Goal: Task Accomplishment & Management: Complete application form

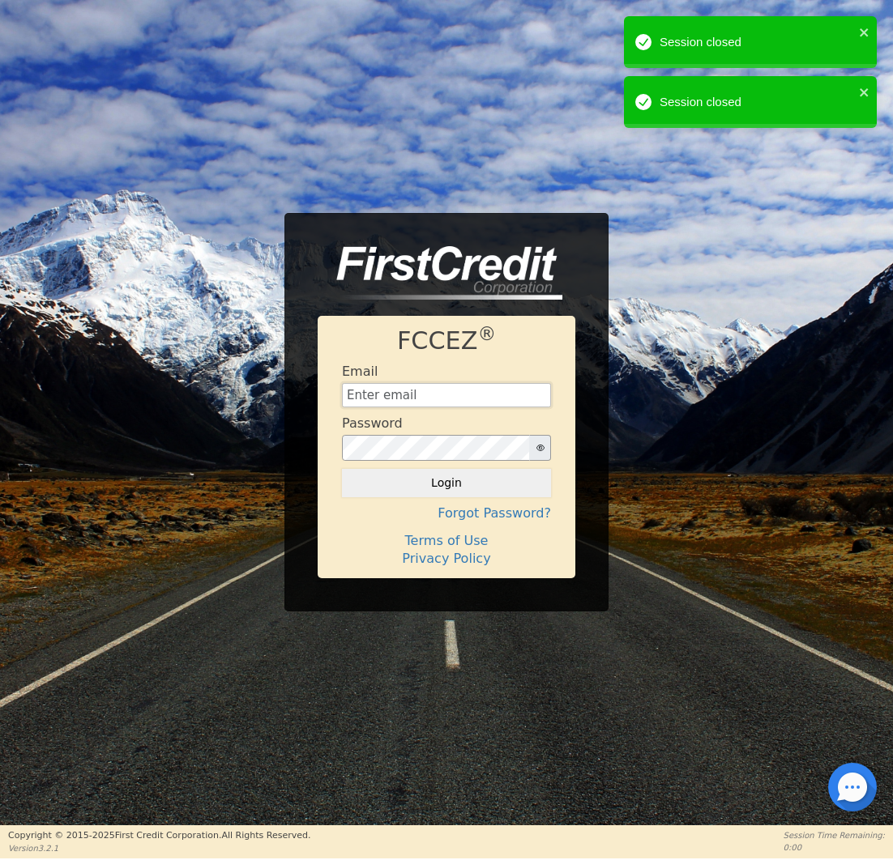
type input "[EMAIL_ADDRESS][DOMAIN_NAME]"
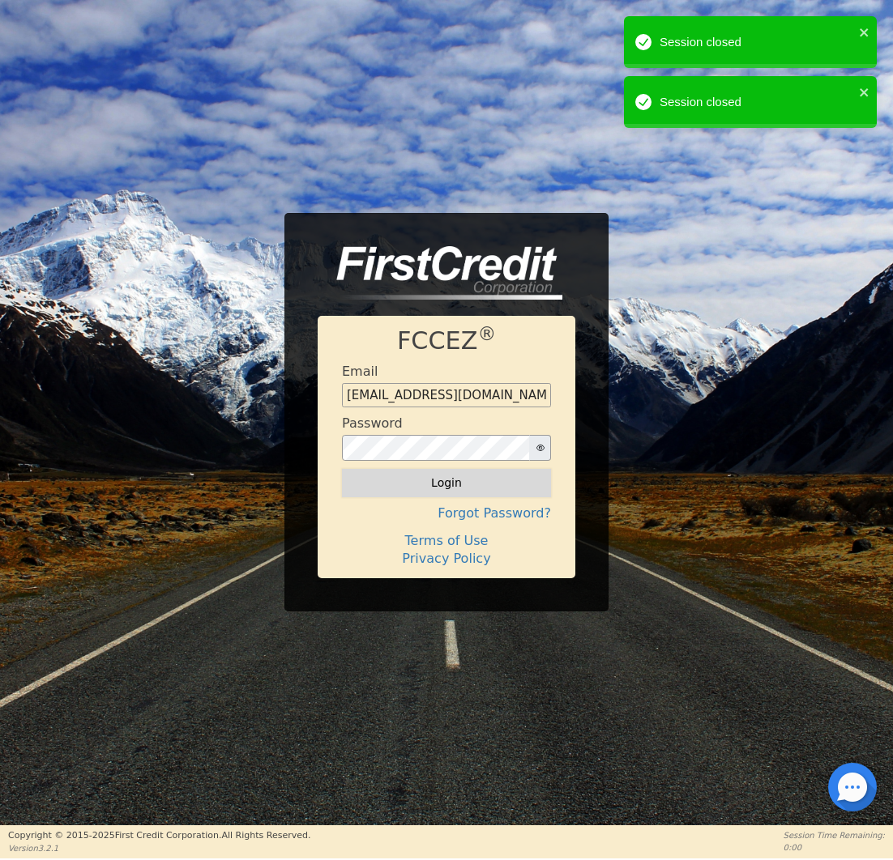
click at [454, 493] on button "Login" at bounding box center [446, 483] width 209 height 28
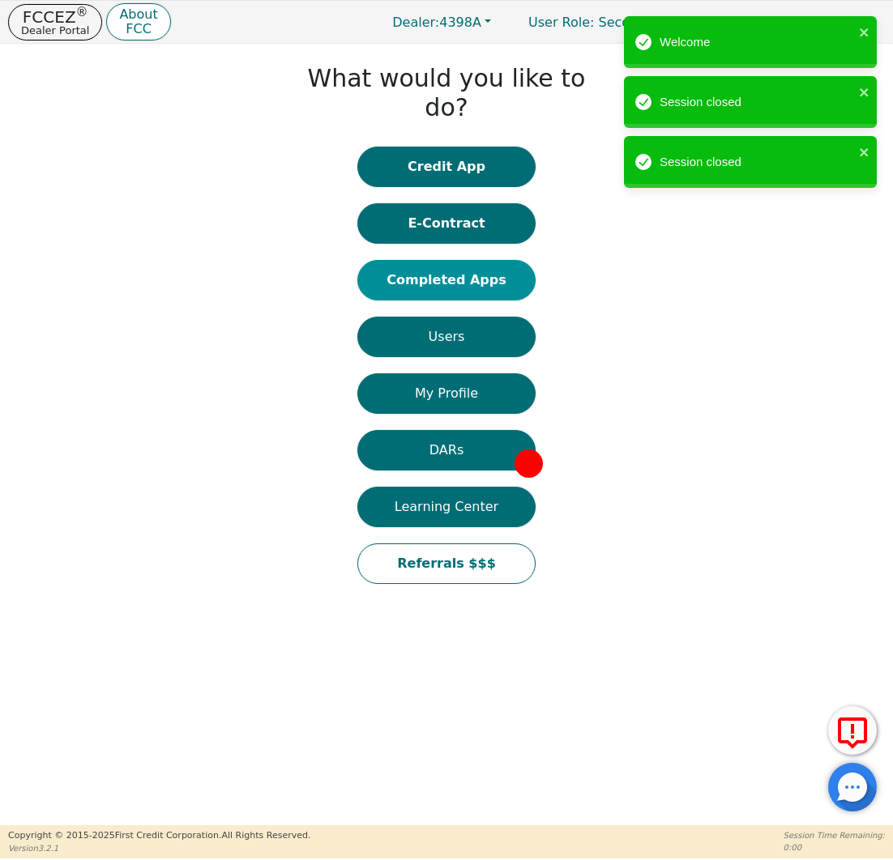
click at [476, 260] on button "Completed Apps" at bounding box center [446, 280] width 178 height 41
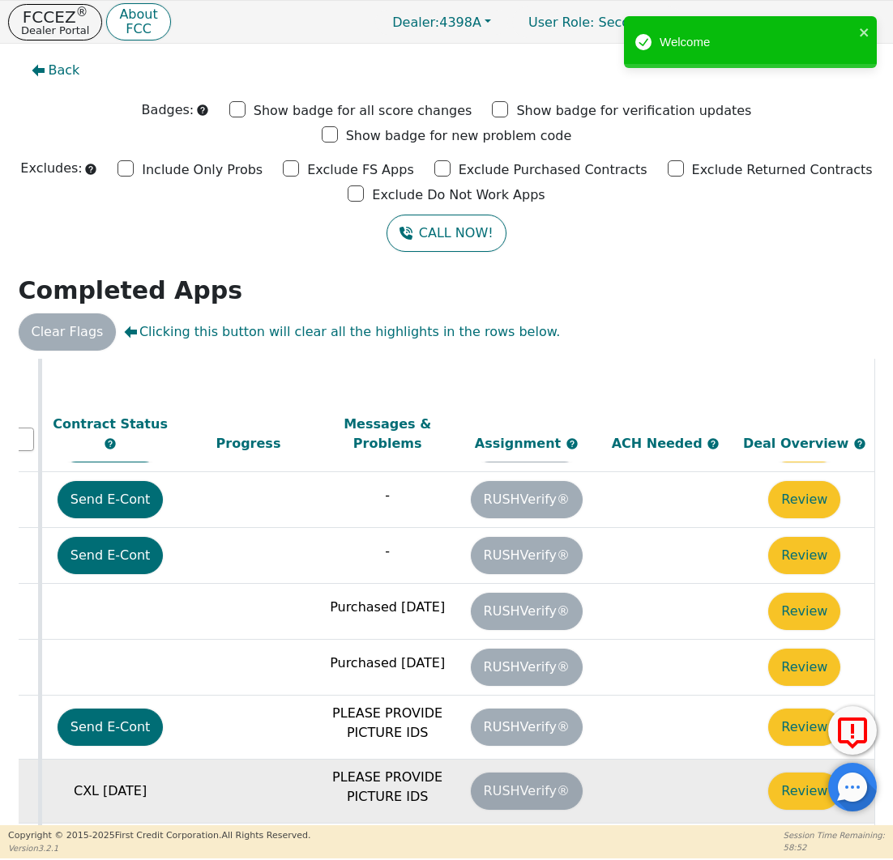
scroll to position [621, 920]
click at [776, 773] on button "Review" at bounding box center [804, 791] width 72 height 37
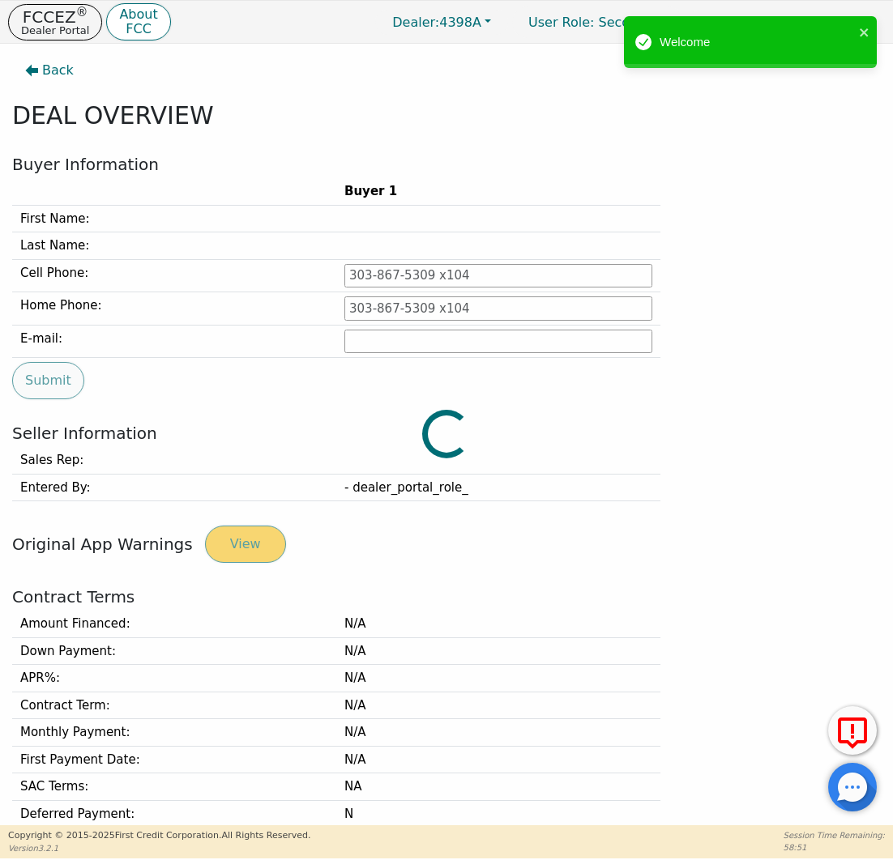
type input "[PHONE_NUMBER]"
type input "[EMAIL_ADDRESS][DOMAIN_NAME]"
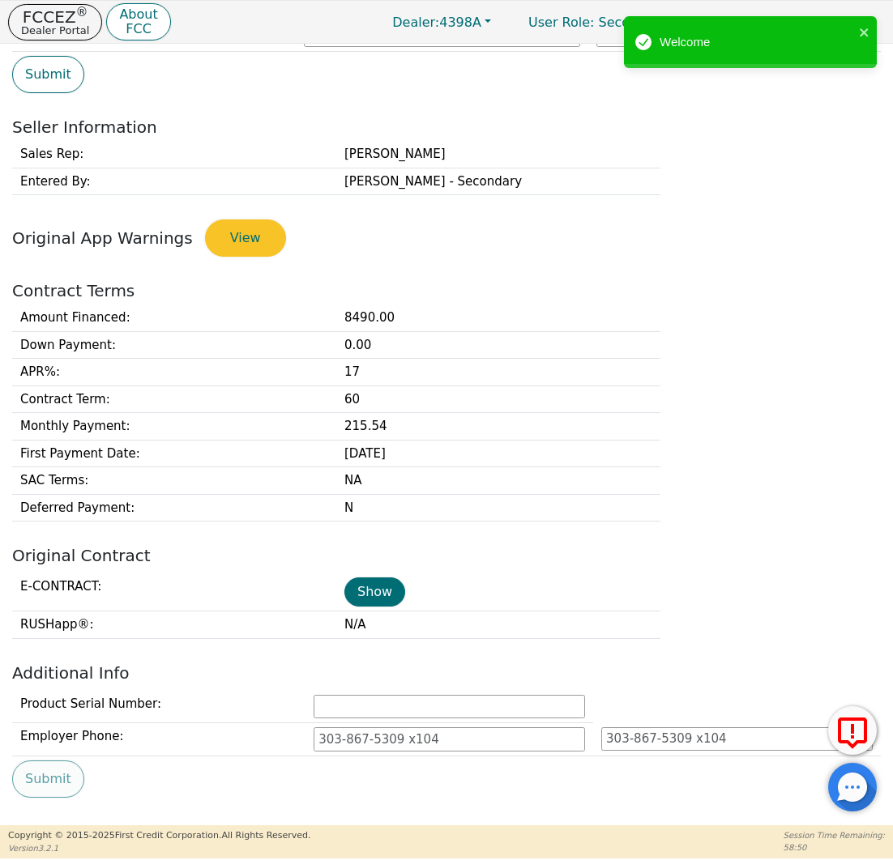
scroll to position [364, 0]
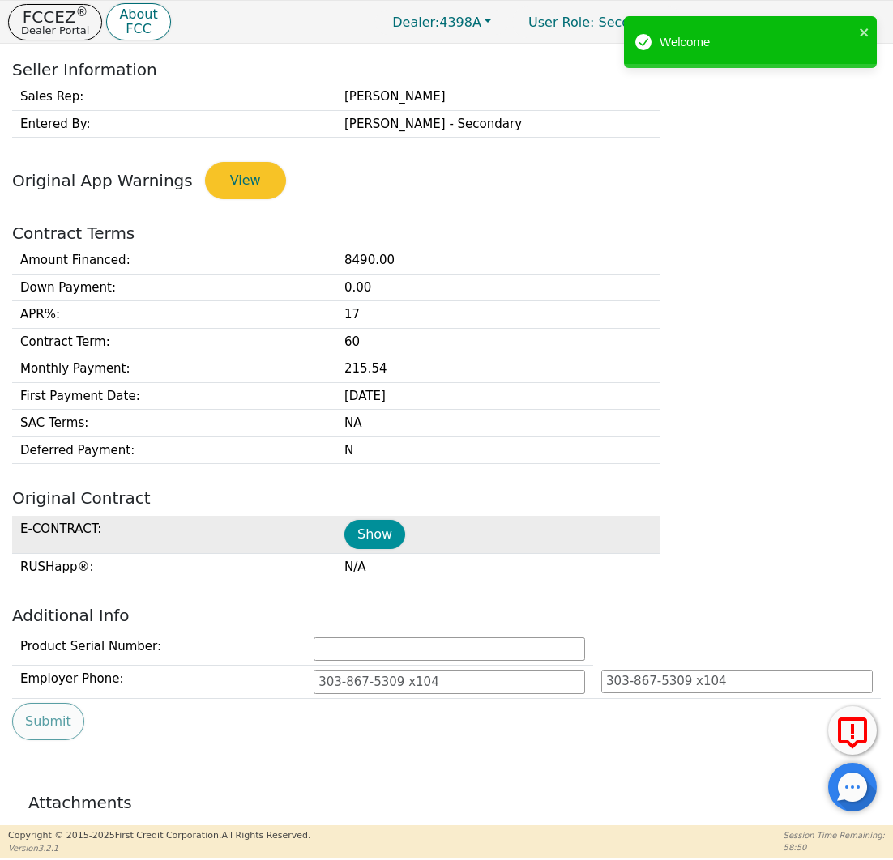
click at [369, 534] on button "Show" at bounding box center [374, 534] width 61 height 29
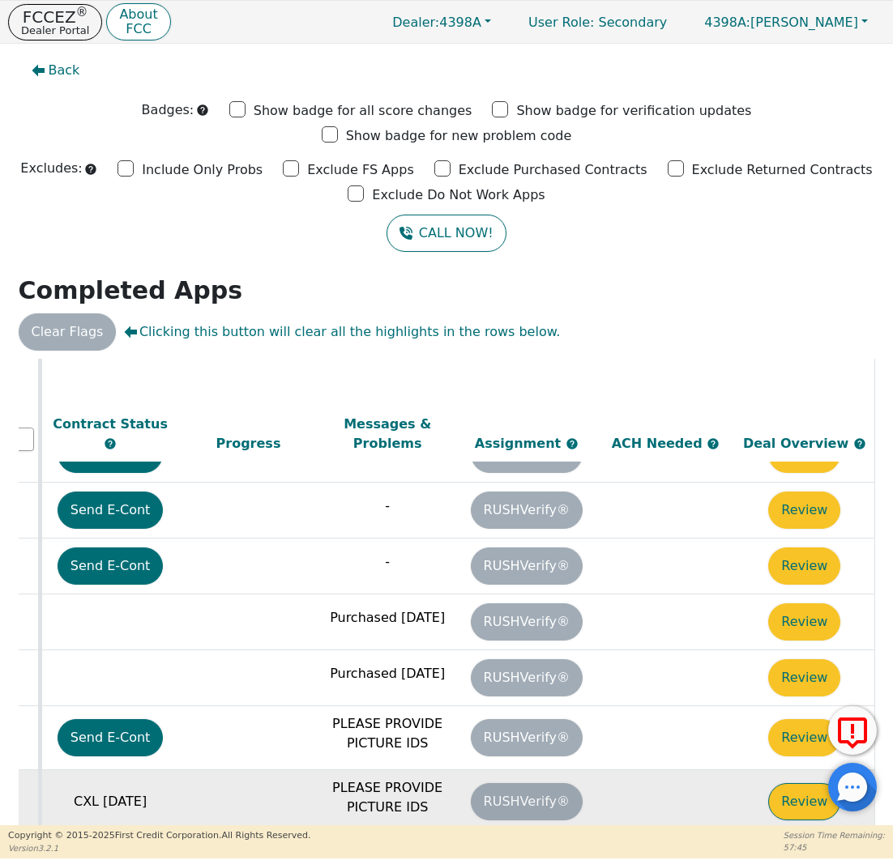
scroll to position [583, 920]
click at [785, 783] on button "Review" at bounding box center [804, 801] width 72 height 37
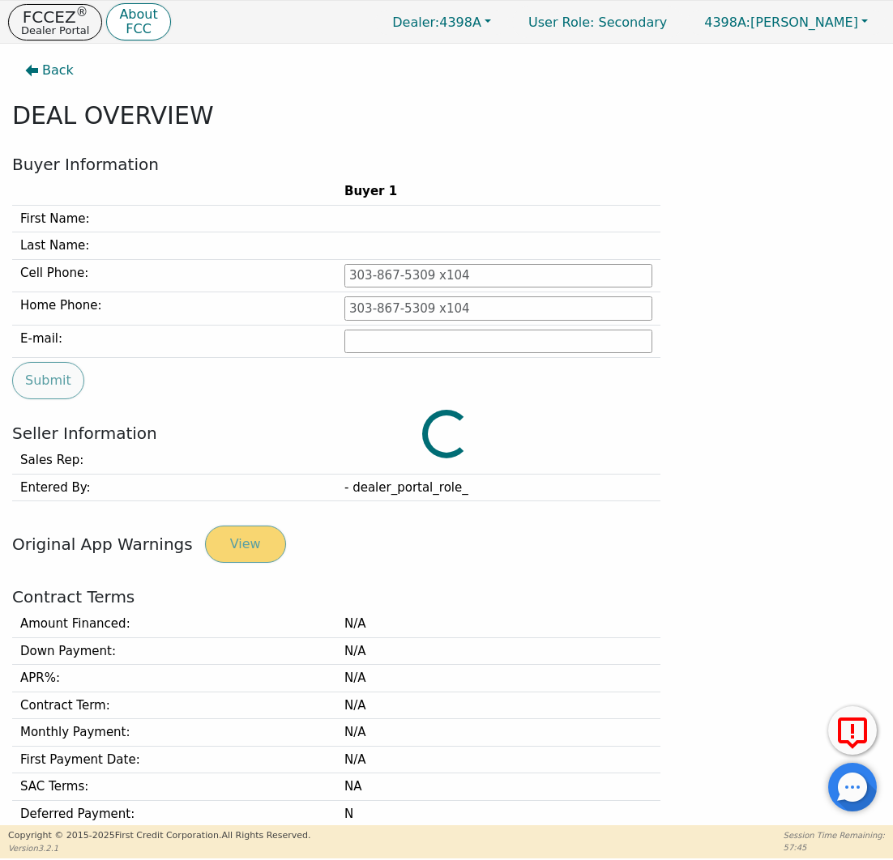
type input "[PHONE_NUMBER]"
type input "[EMAIL_ADDRESS][DOMAIN_NAME]"
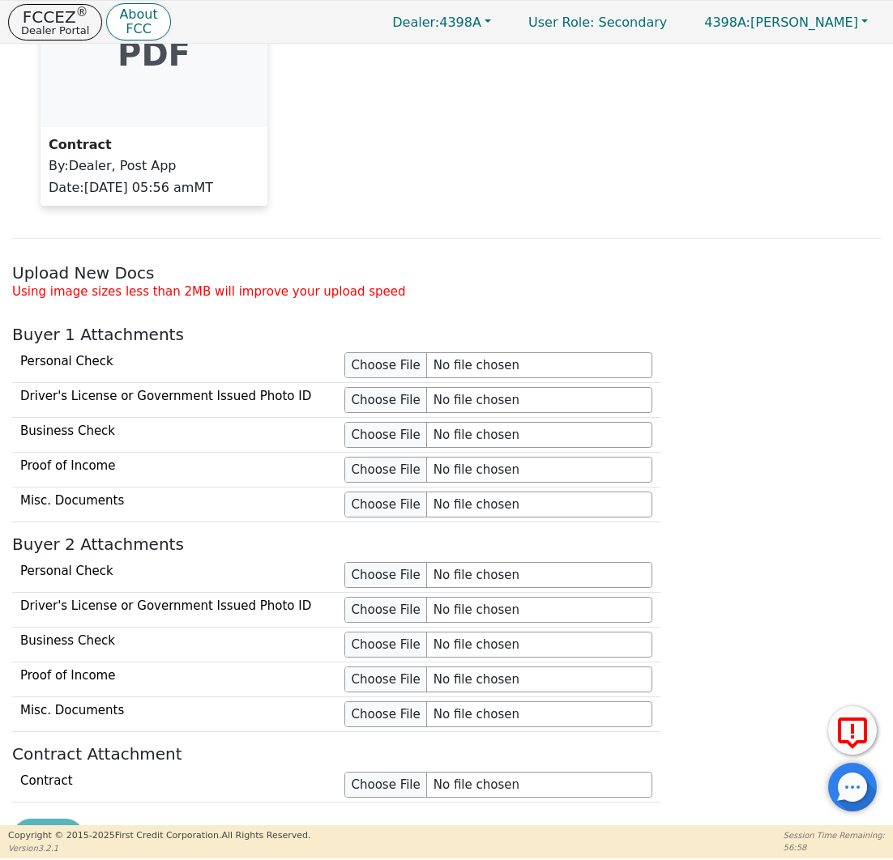
scroll to position [1263, 0]
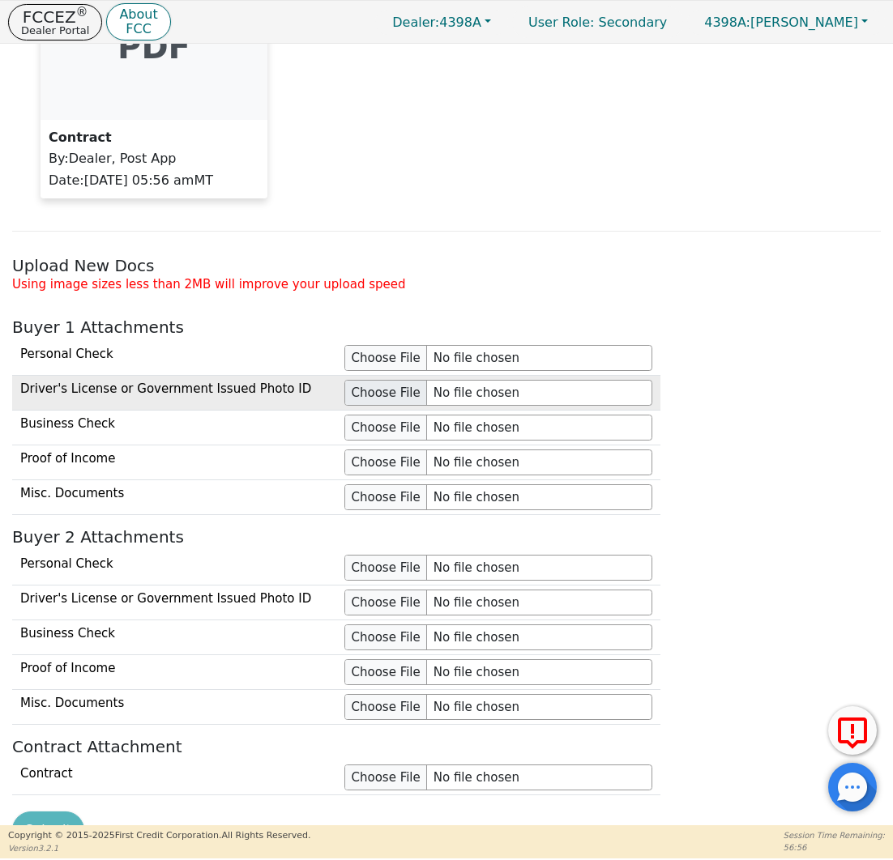
click at [397, 382] on input "file" at bounding box center [498, 393] width 308 height 26
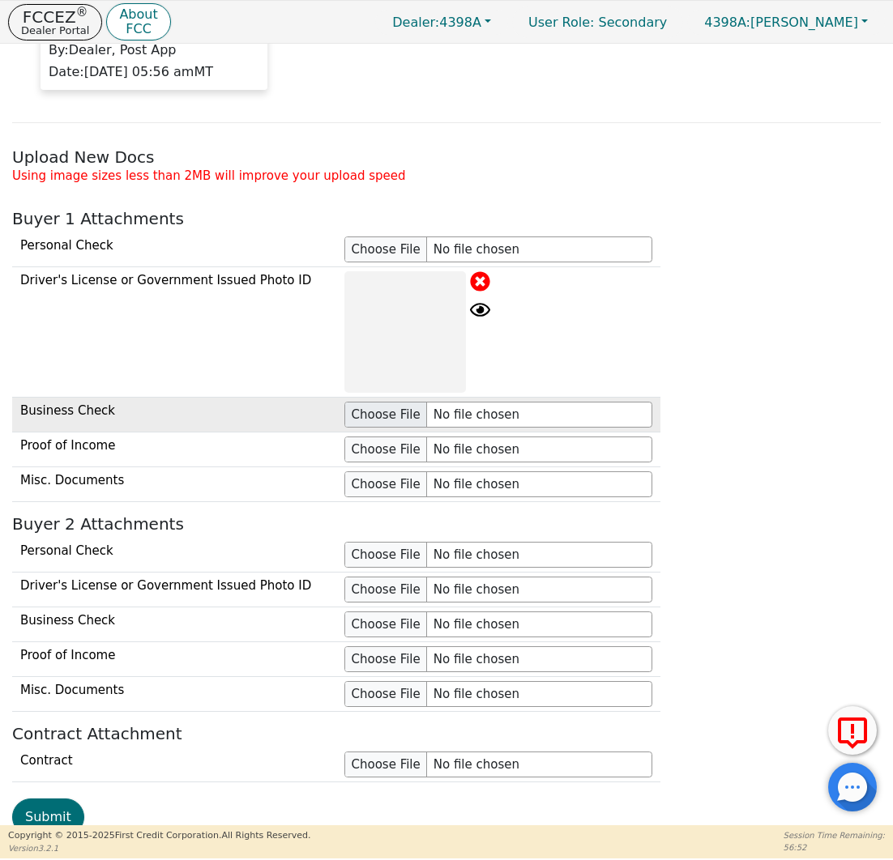
scroll to position [1377, 0]
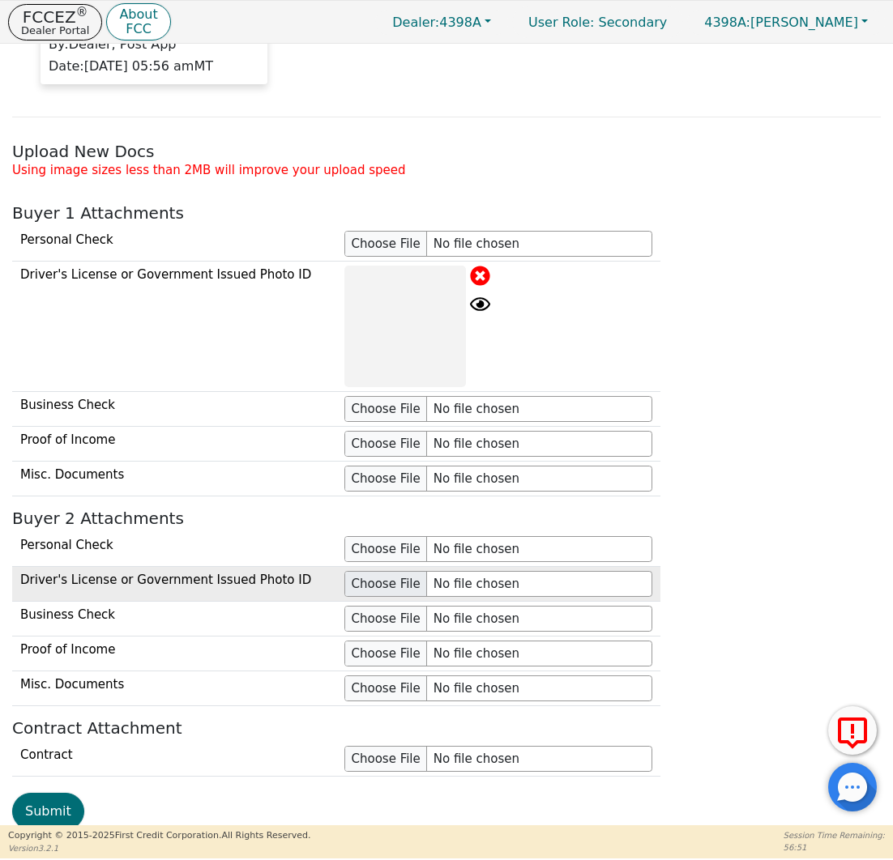
click at [387, 573] on input "file" at bounding box center [498, 584] width 308 height 26
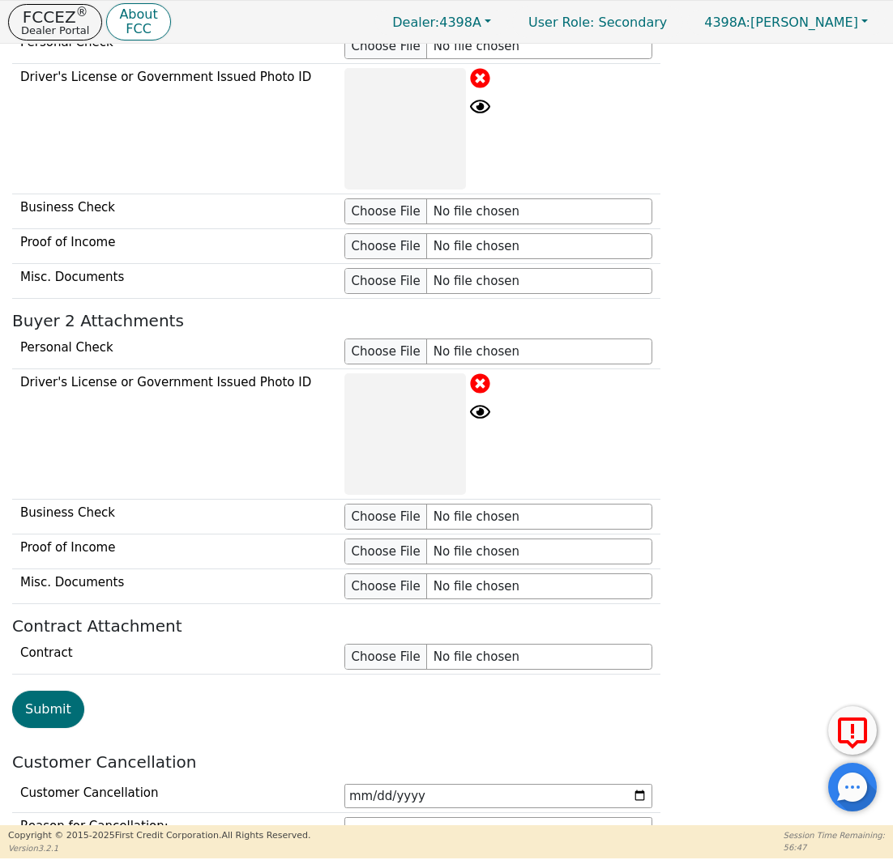
scroll to position [1581, 0]
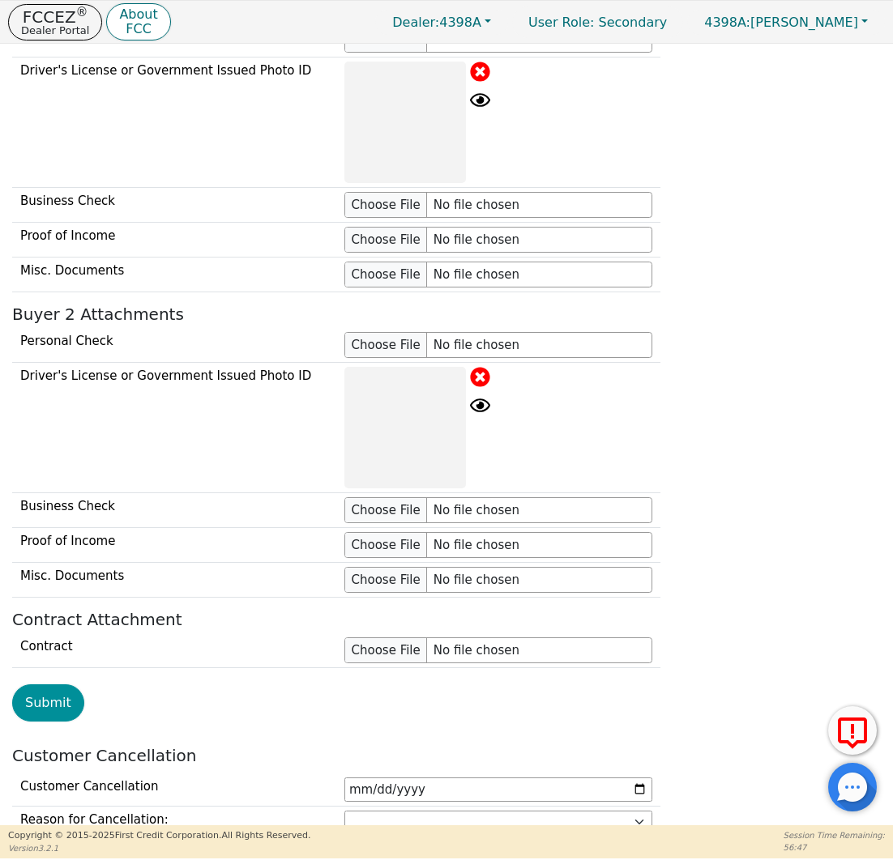
click at [49, 695] on button "Submit" at bounding box center [48, 703] width 72 height 37
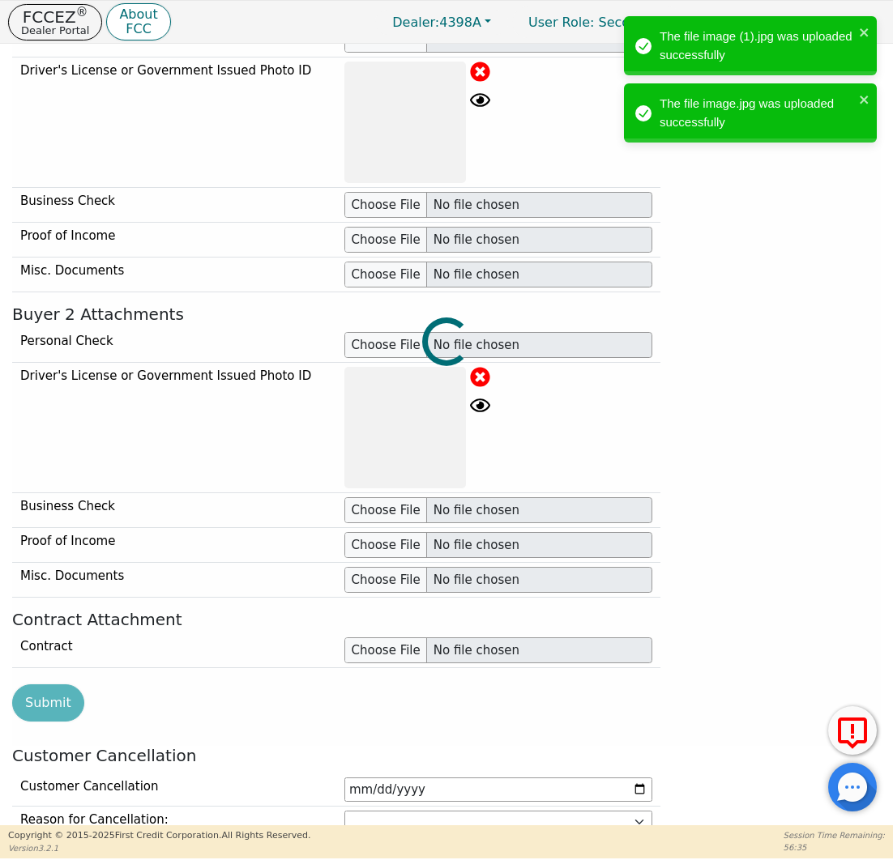
scroll to position [1488, 0]
